Goal: Use online tool/utility

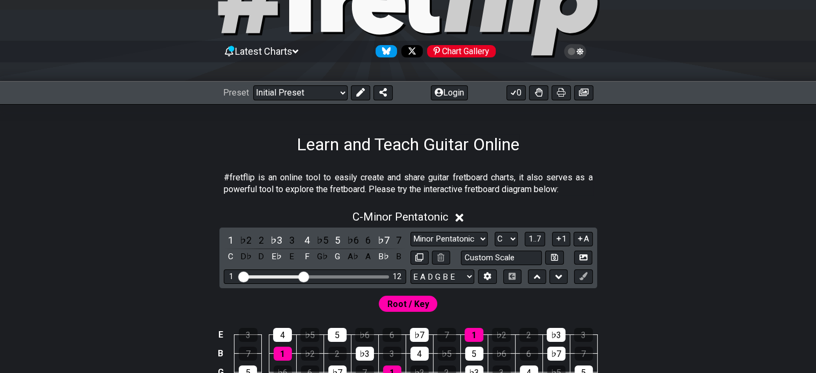
scroll to position [214, 0]
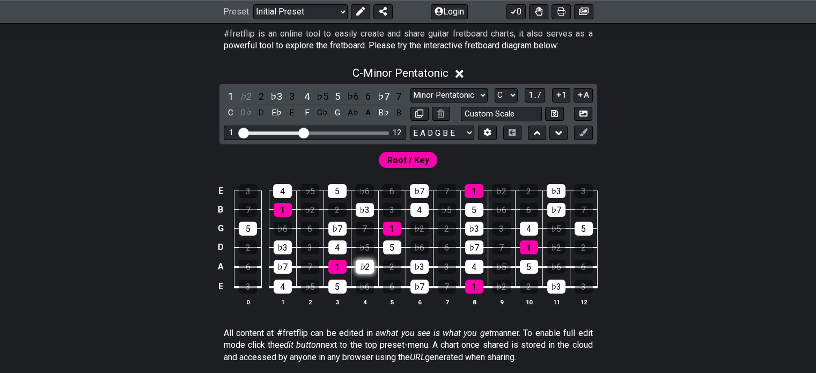
click at [366, 265] on div "♭2" at bounding box center [365, 267] width 18 height 14
click at [358, 266] on div "♭2" at bounding box center [365, 267] width 18 height 14
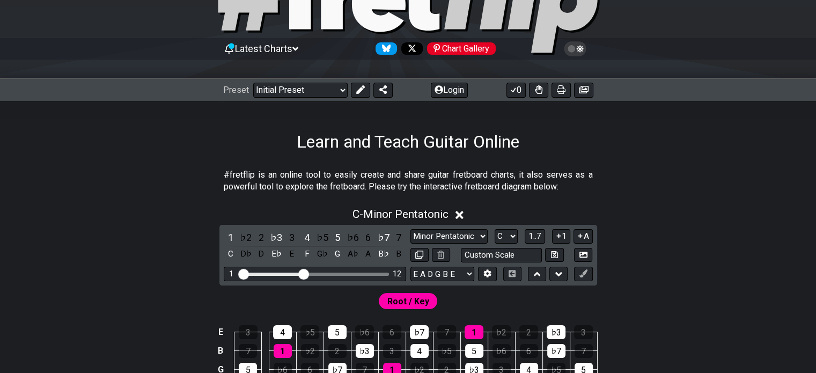
scroll to position [0, 0]
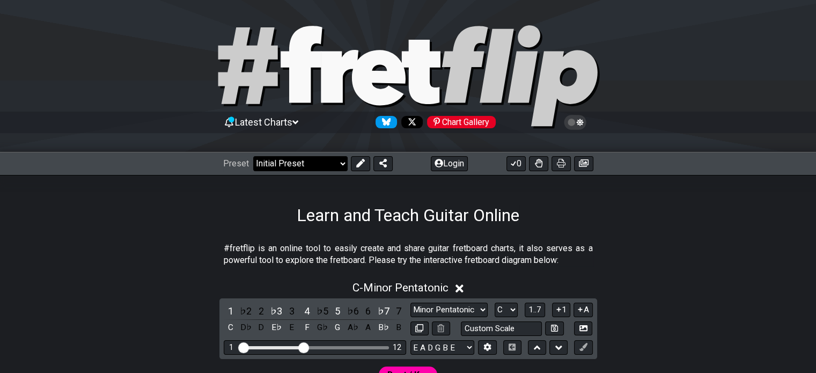
click at [339, 160] on select "Welcome to #fretflip! Initial Preset Custom Preset Minor Pentatonic Major Penta…" at bounding box center [300, 163] width 94 height 15
click at [360, 165] on icon at bounding box center [360, 163] width 9 height 9
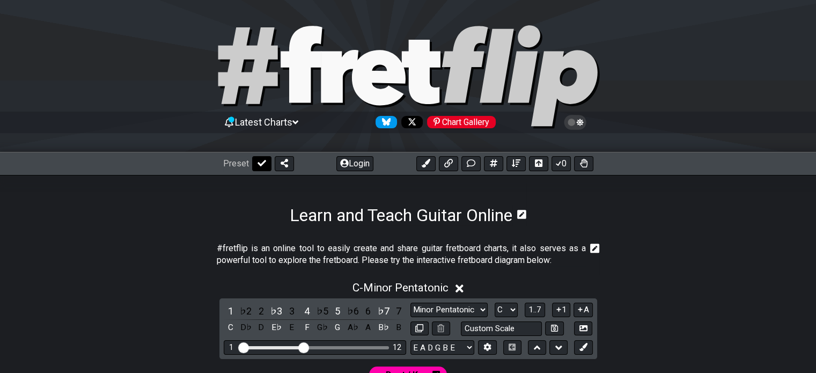
click at [265, 165] on button at bounding box center [261, 163] width 19 height 15
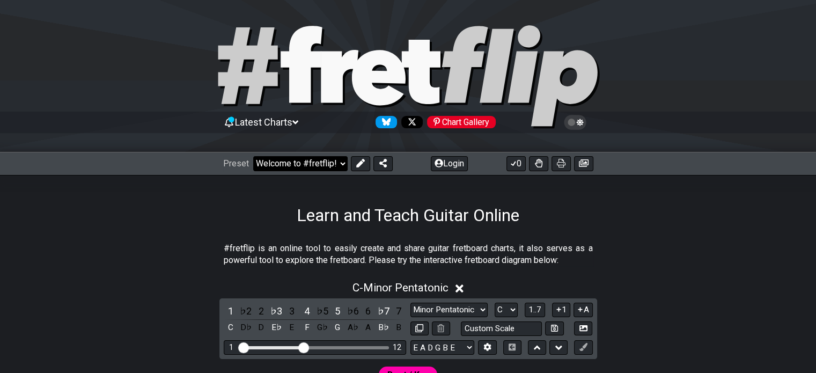
click at [335, 160] on select "Welcome to #fretflip! Initial Preset Custom Preset Minor Pentatonic Major Penta…" at bounding box center [300, 163] width 94 height 15
select select "/welcome"
click at [253, 156] on select "Welcome to #fretflip! Initial Preset Custom Preset Minor Pentatonic Major Penta…" at bounding box center [300, 163] width 94 height 15
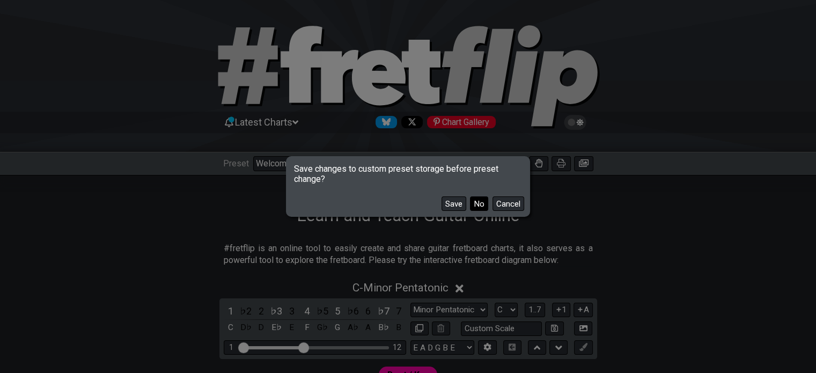
click at [482, 202] on button "No" at bounding box center [479, 203] width 18 height 14
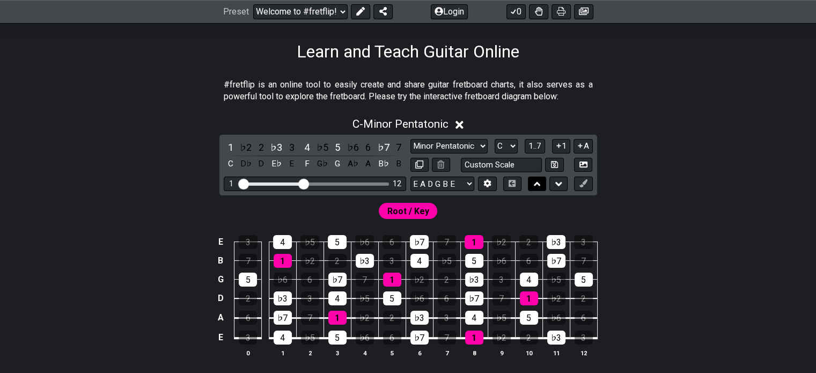
scroll to position [107, 0]
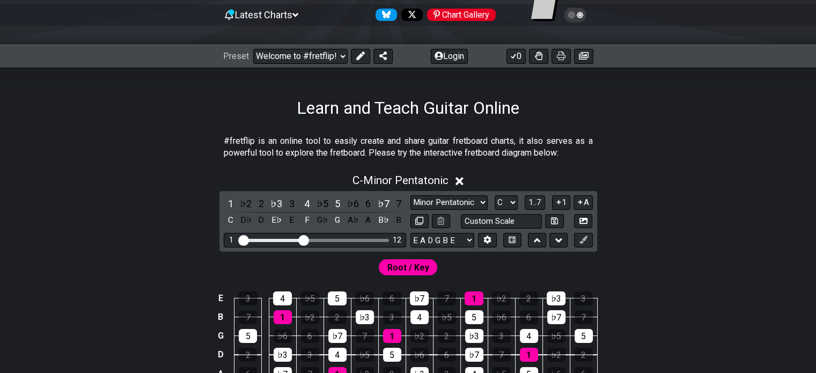
click at [460, 180] on icon at bounding box center [459, 181] width 8 height 8
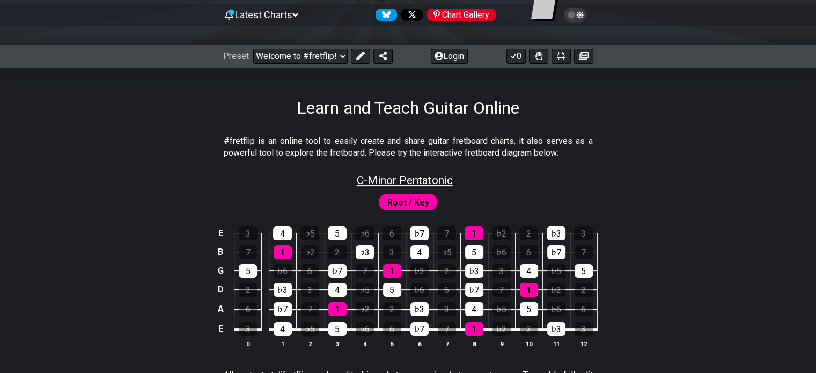
click at [433, 182] on span "C - Minor Pentatonic" at bounding box center [405, 180] width 96 height 13
select select "C"
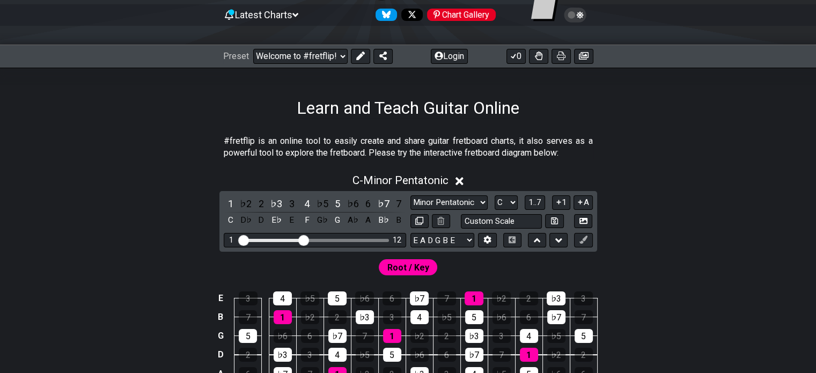
click at [461, 177] on icon at bounding box center [459, 180] width 8 height 11
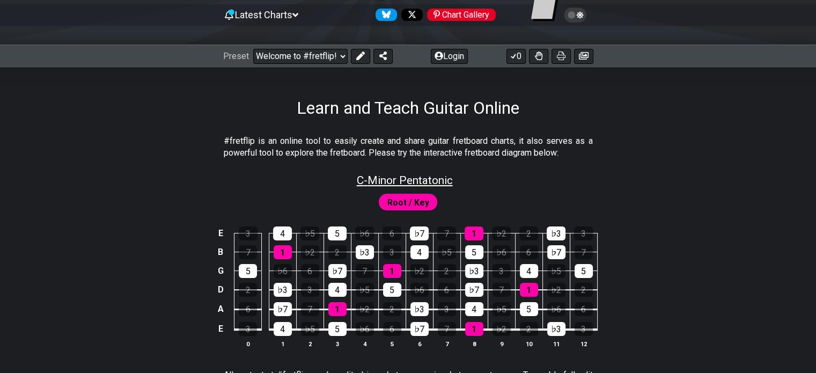
click at [443, 180] on span "C - Minor Pentatonic" at bounding box center [405, 180] width 96 height 13
select select "C"
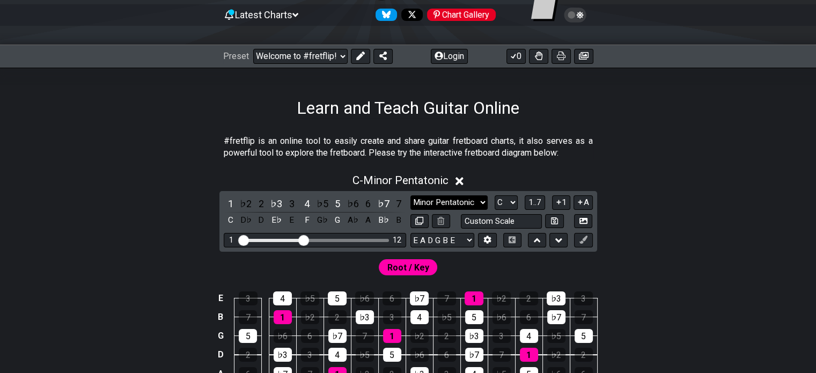
click at [478, 201] on select "Minor Pentatonic Click to edit Minor Pentatonic Major Pentatonic Minor Blues Ma…" at bounding box center [448, 202] width 77 height 14
click at [676, 164] on section "#fretflip is an online tool to easily create and share guitar fretboard charts,…" at bounding box center [408, 149] width 816 height 37
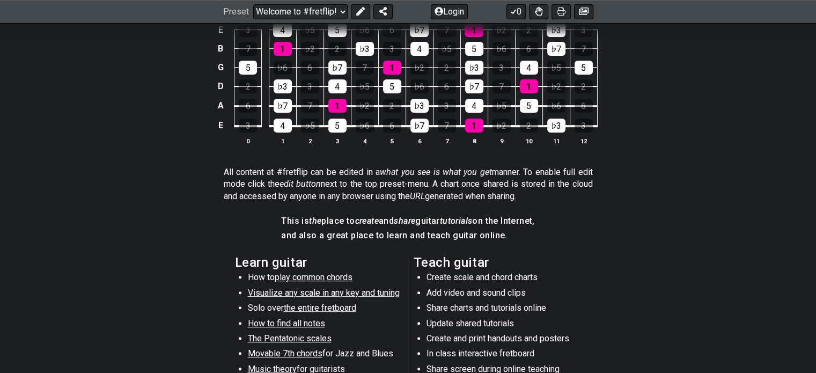
scroll to position [214, 0]
